Goal: Communication & Community: Answer question/provide support

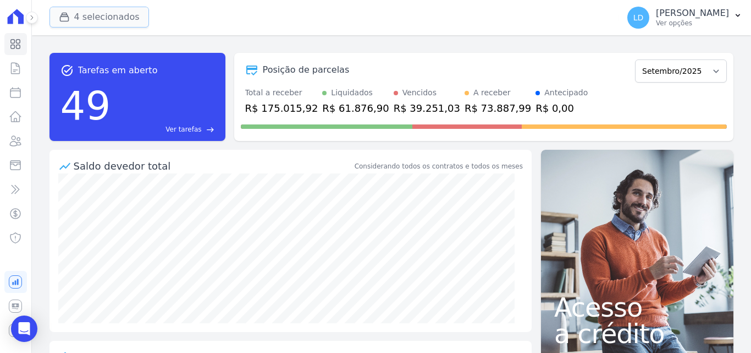
click at [105, 18] on button "4 selecionados" at bounding box center [100, 17] width 100 height 21
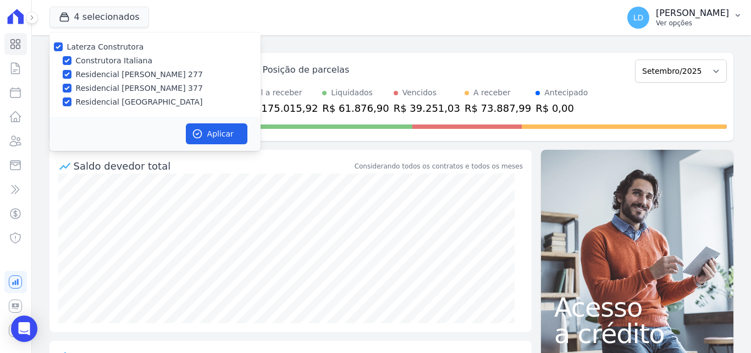
drag, startPoint x: 393, startPoint y: 41, endPoint x: 668, endPoint y: 3, distance: 277.1
click at [393, 42] on div "task_alt Tarefas em aberto 49 Ver tarefas east Posição de parcelas Março/2024 A…" at bounding box center [392, 193] width 720 height 317
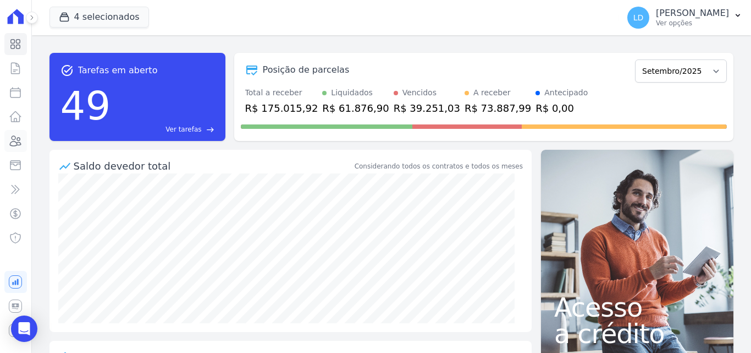
click at [19, 136] on icon at bounding box center [15, 140] width 13 height 13
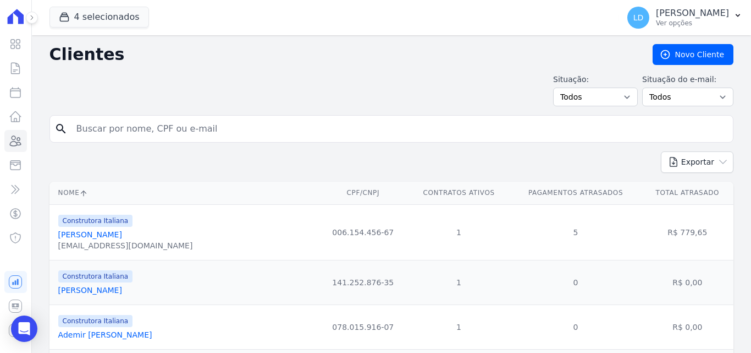
click at [141, 126] on input "search" at bounding box center [399, 129] width 659 height 22
type input "fabricio"
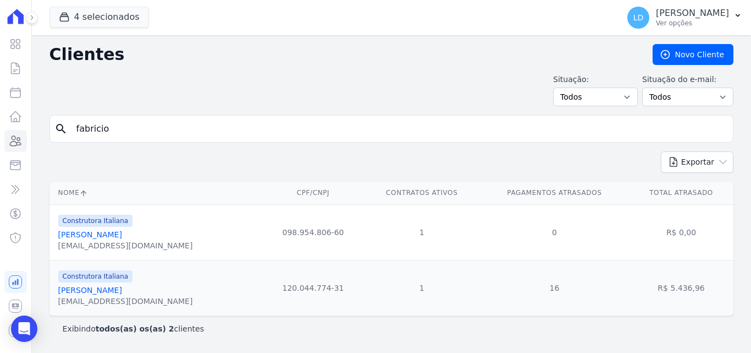
click at [122, 233] on link "[PERSON_NAME]" at bounding box center [90, 234] width 64 height 9
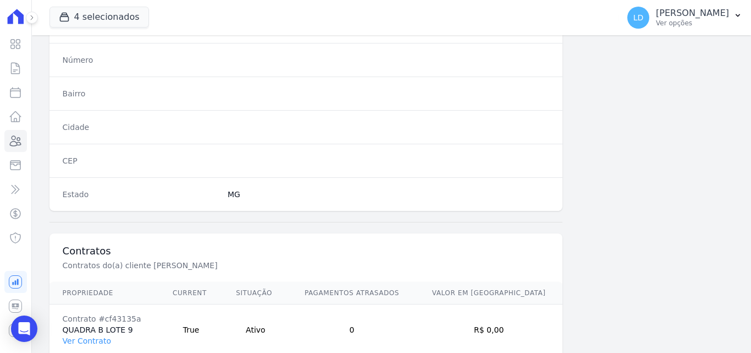
scroll to position [677, 0]
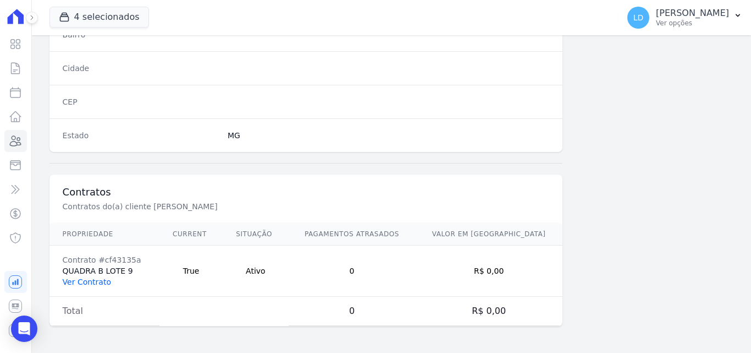
click at [98, 280] on link "Ver Contrato" at bounding box center [87, 281] width 48 height 9
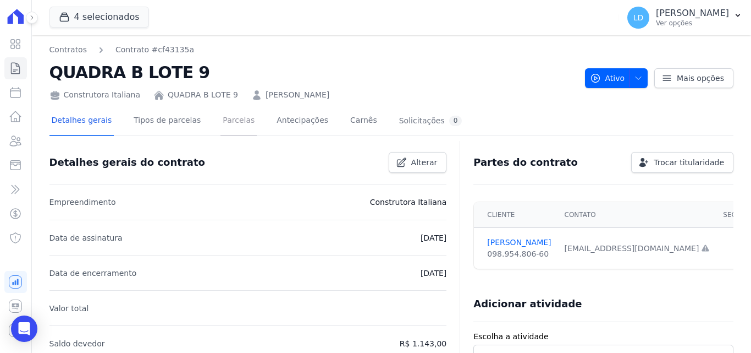
click at [221, 122] on link "Parcelas" at bounding box center [239, 121] width 36 height 29
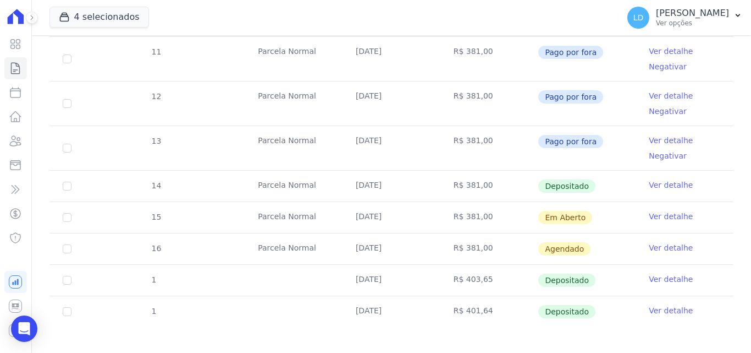
scroll to position [260, 0]
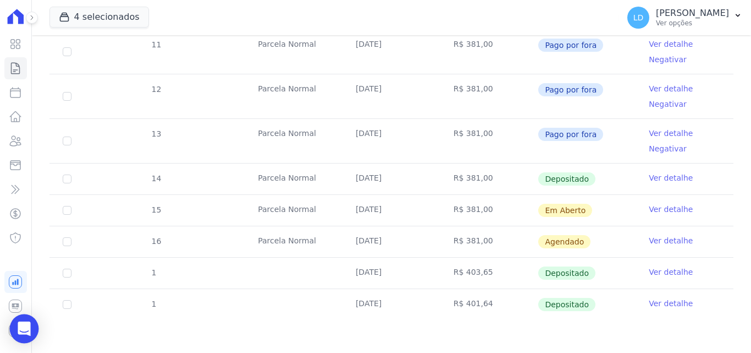
click at [15, 327] on div "Open Intercom Messenger" at bounding box center [24, 328] width 29 height 29
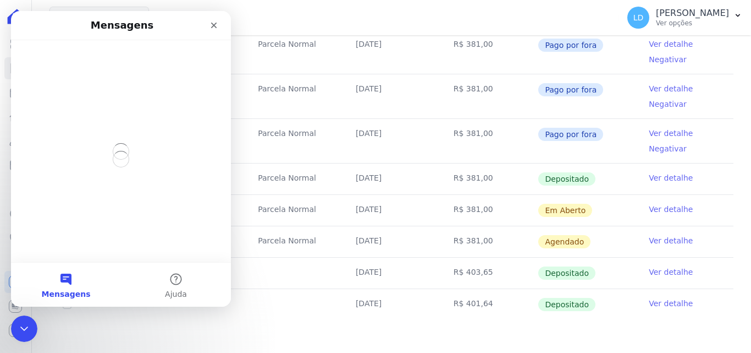
scroll to position [0, 0]
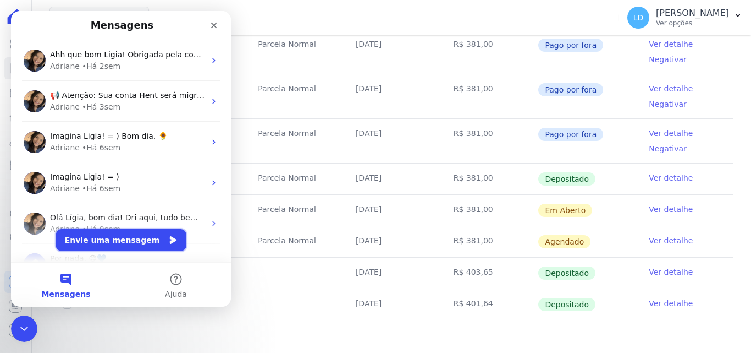
click at [130, 240] on button "Envie uma mensagem" at bounding box center [121, 240] width 130 height 22
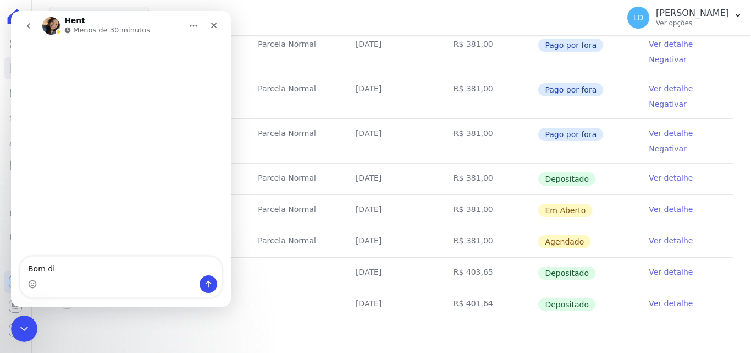
type textarea "Bom dia"
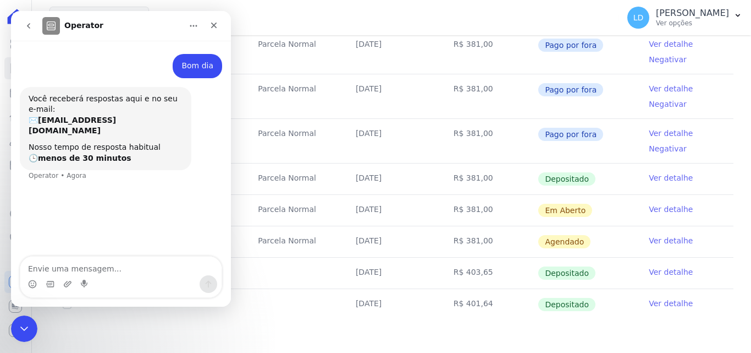
click at [61, 282] on div "Messenger da Intercom" at bounding box center [120, 284] width 201 height 18
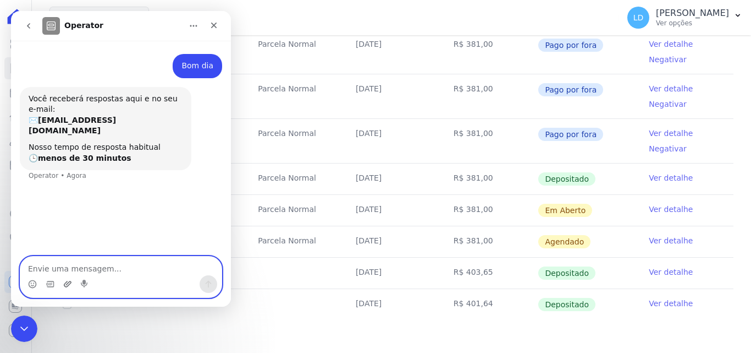
click at [67, 284] on icon "Upload do anexo" at bounding box center [67, 283] width 9 height 9
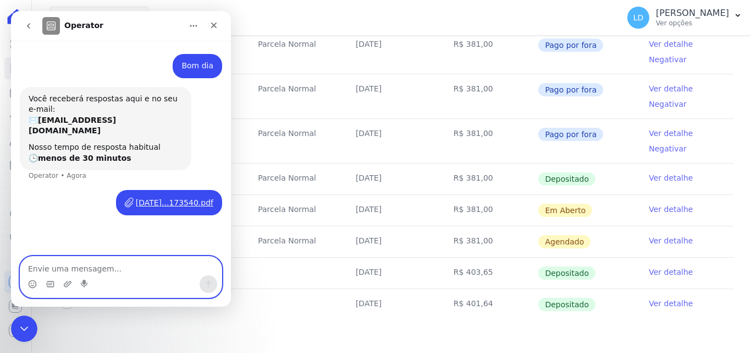
drag, startPoint x: 109, startPoint y: 268, endPoint x: 152, endPoint y: 274, distance: 43.3
click at [109, 268] on textarea "Envie uma mensagem..." at bounding box center [120, 265] width 201 height 19
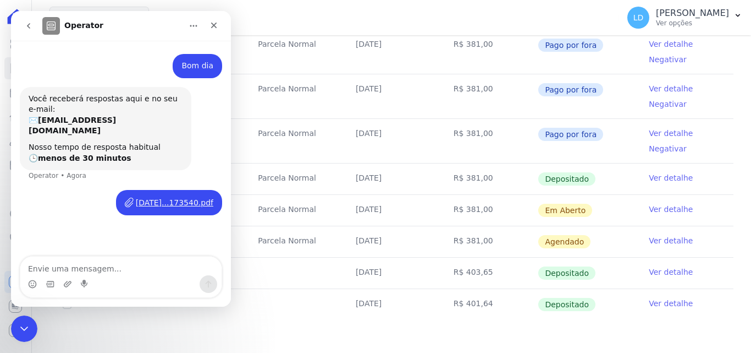
click at [322, 213] on td "Parcela Normal" at bounding box center [294, 210] width 98 height 31
click at [297, 278] on td at bounding box center [294, 272] width 98 height 31
click at [14, 327] on div "Encerramento do Messenger da Intercom" at bounding box center [22, 327] width 26 height 26
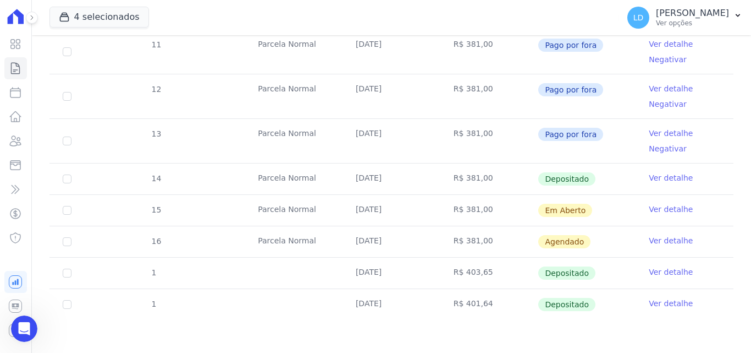
click at [668, 209] on link "Ver detalhe" at bounding box center [671, 209] width 44 height 11
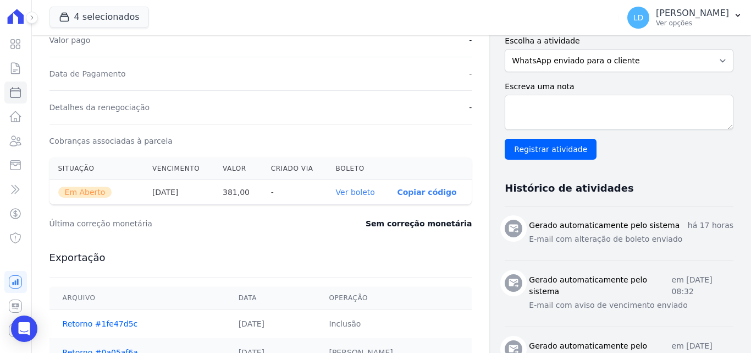
scroll to position [330, 0]
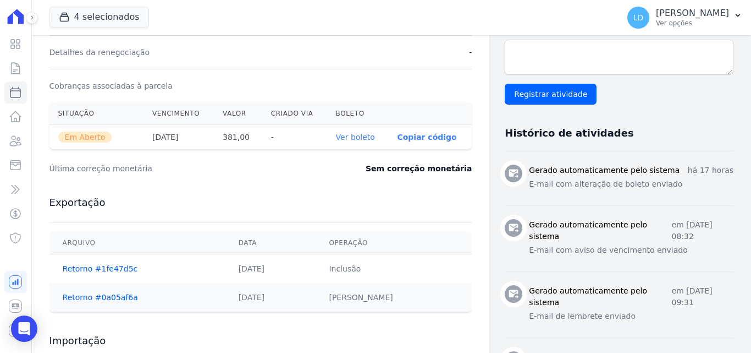
click at [345, 137] on link "Ver boleto" at bounding box center [355, 137] width 39 height 9
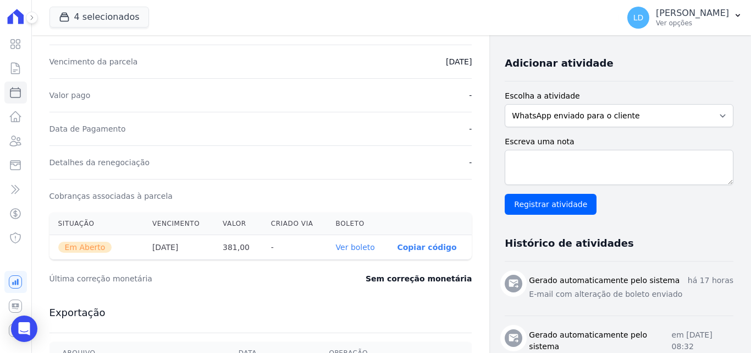
scroll to position [0, 0]
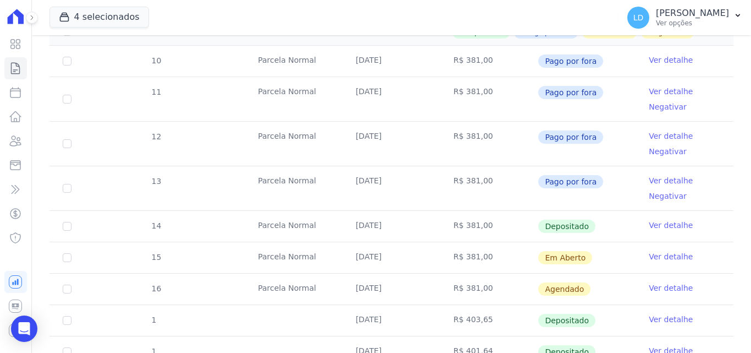
scroll to position [260, 0]
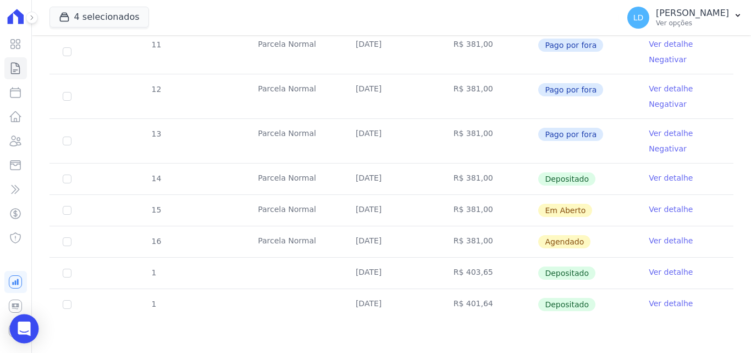
drag, startPoint x: 23, startPoint y: 331, endPoint x: 67, endPoint y: 327, distance: 44.7
click at [23, 330] on icon "Open Intercom Messenger" at bounding box center [24, 328] width 13 height 14
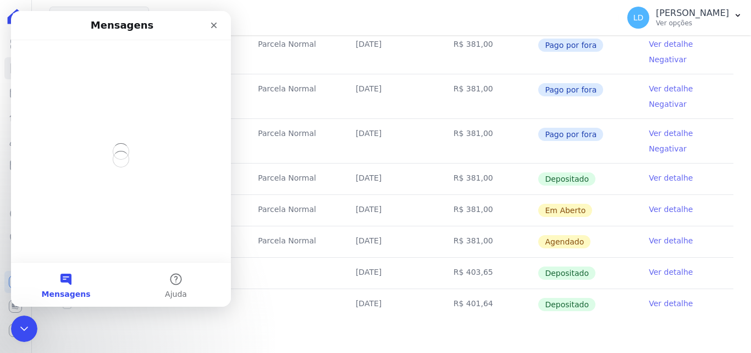
scroll to position [0, 0]
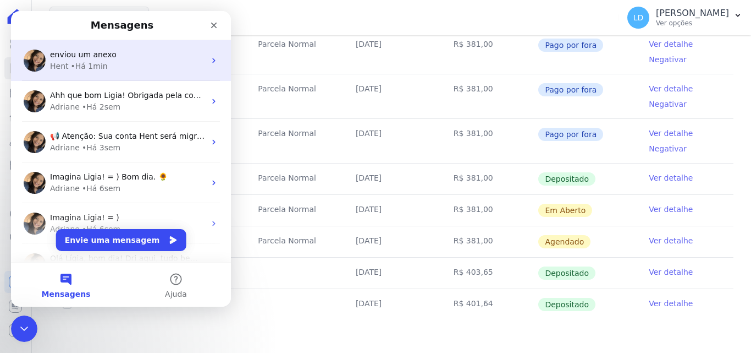
click at [116, 63] on div "Hent • Há 1min" at bounding box center [127, 67] width 155 height 12
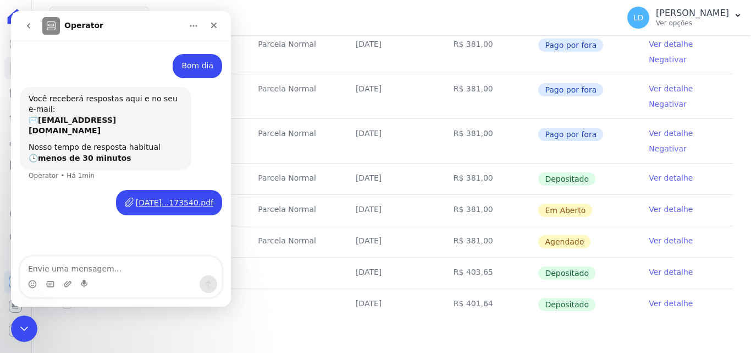
click at [111, 261] on textarea "Envie uma mensagem..." at bounding box center [120, 265] width 201 height 19
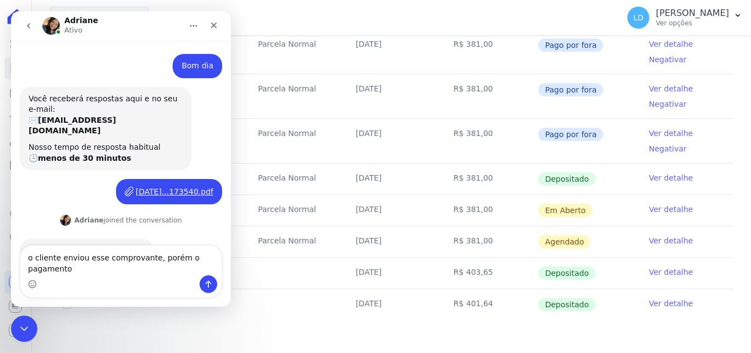
scroll to position [29, 0]
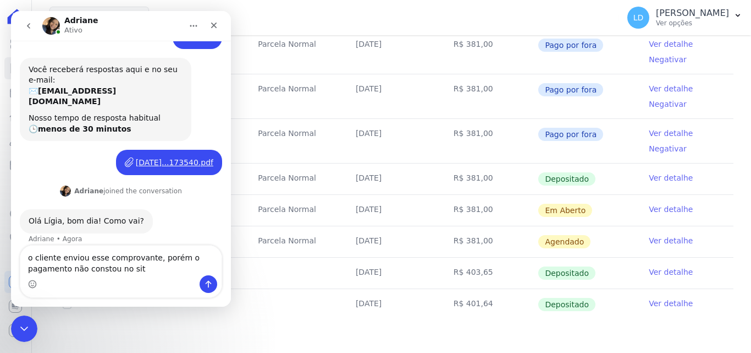
type textarea "o cliente enviou esse comprovante, porém o pagamento não constou no site"
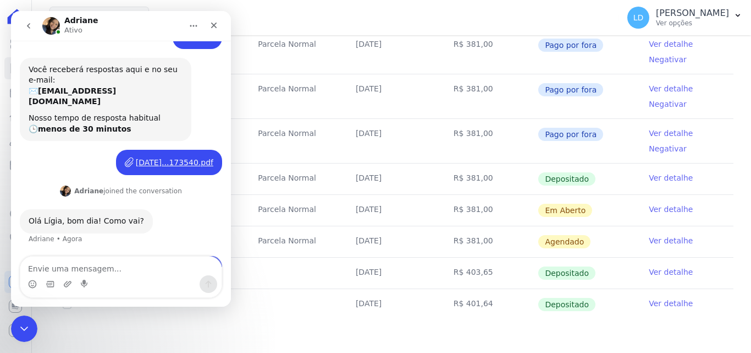
scroll to position [62, 0]
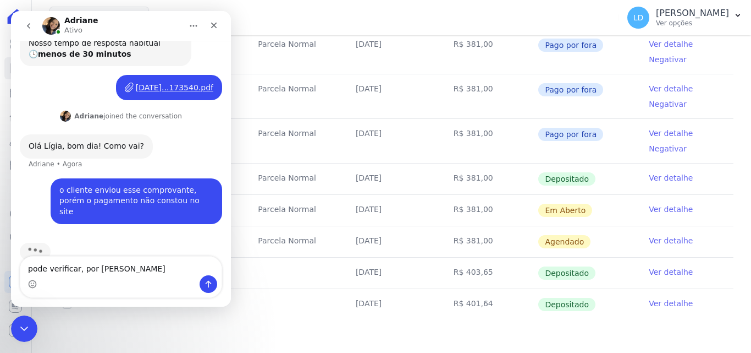
type textarea "pode verificar, por [PERSON_NAME]"
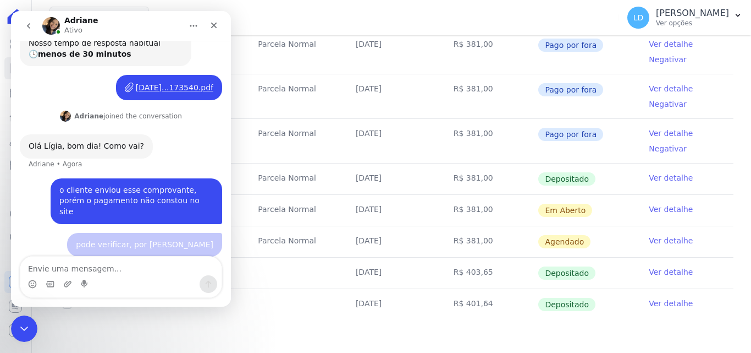
scroll to position [129, 0]
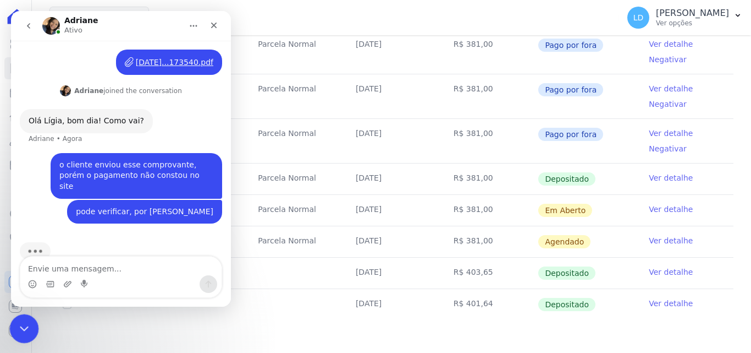
click at [23, 325] on icon "Encerramento do Messenger da Intercom" at bounding box center [22, 326] width 13 height 13
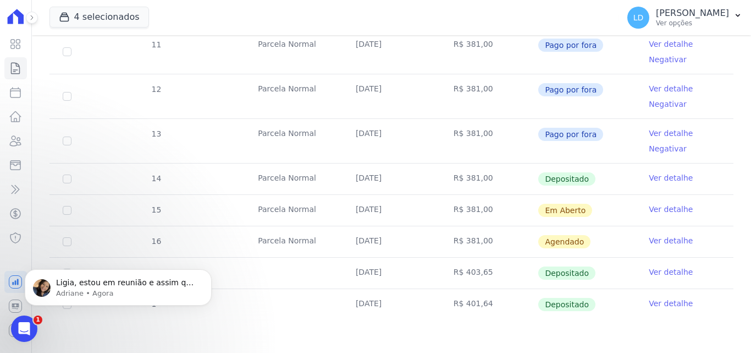
scroll to position [130, 0]
click at [123, 293] on p "Adriane • Agora" at bounding box center [127, 293] width 142 height 10
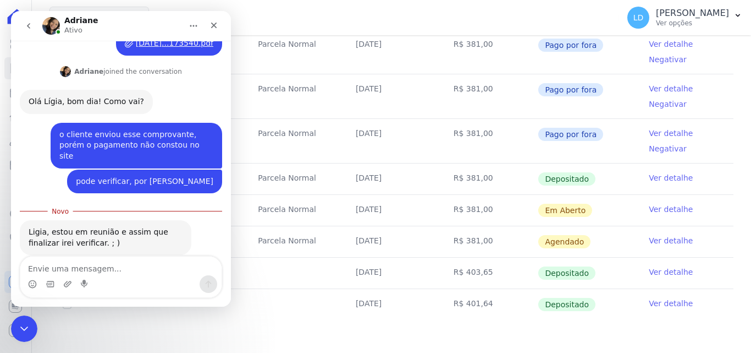
scroll to position [149, 0]
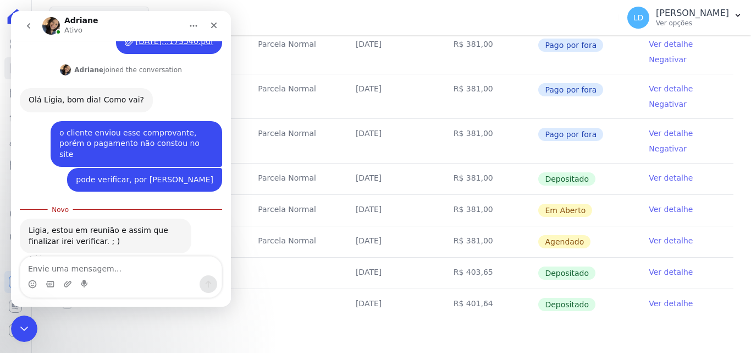
click at [89, 266] on textarea "Envie uma mensagem..." at bounding box center [120, 265] width 201 height 19
type textarea "ok, aguardo"
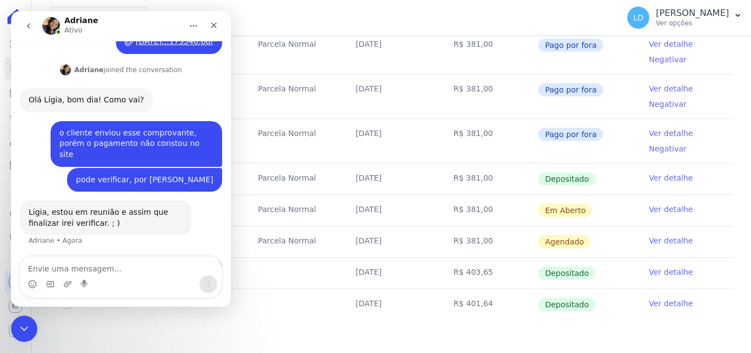
scroll to position [163, 0]
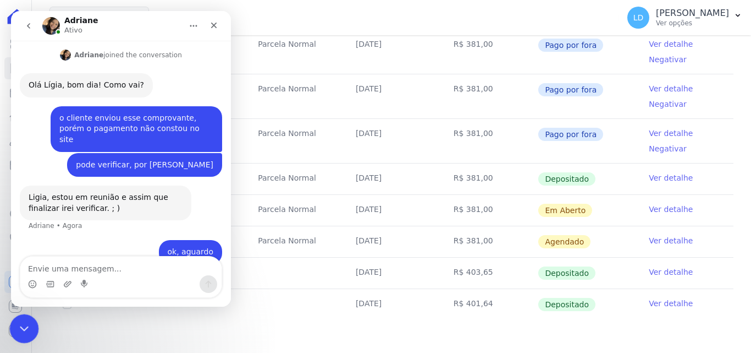
click at [24, 318] on div "Encerramento do Messenger da Intercom" at bounding box center [22, 327] width 26 height 26
